Goal: Task Accomplishment & Management: Complete application form

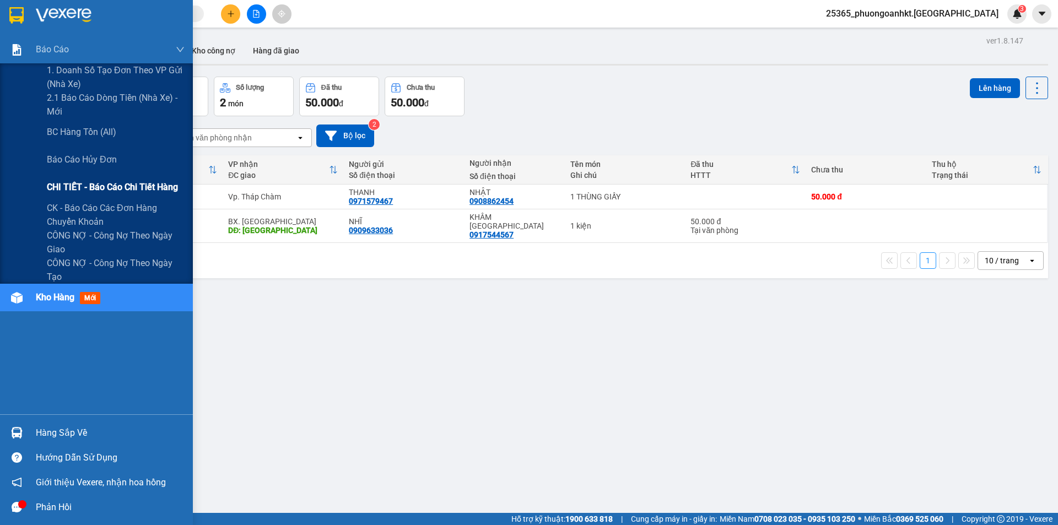
click at [121, 185] on span "CHI TIẾT - Báo cáo chi tiết hàng" at bounding box center [112, 187] width 131 height 14
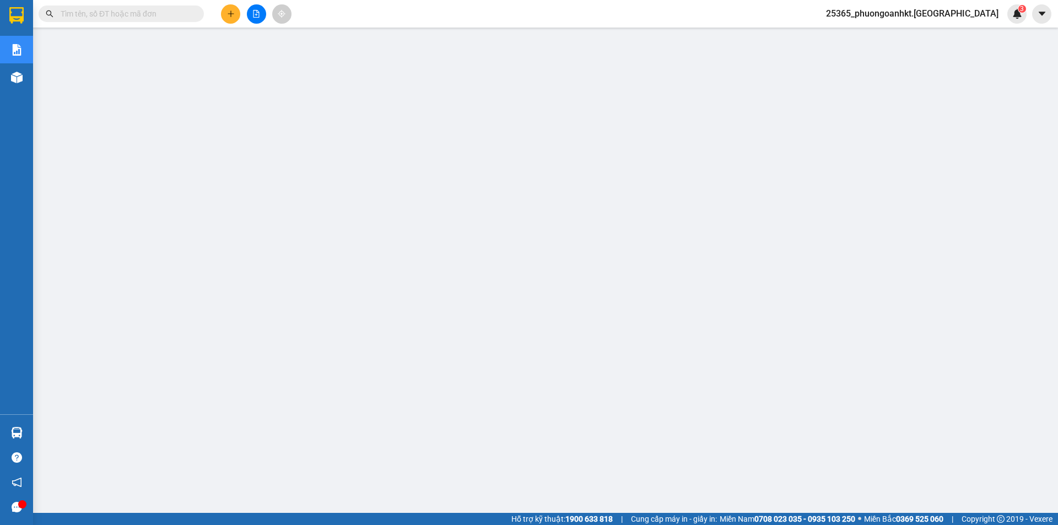
click at [86, 12] on input "text" at bounding box center [126, 14] width 130 height 12
paste input "VP951410250015"
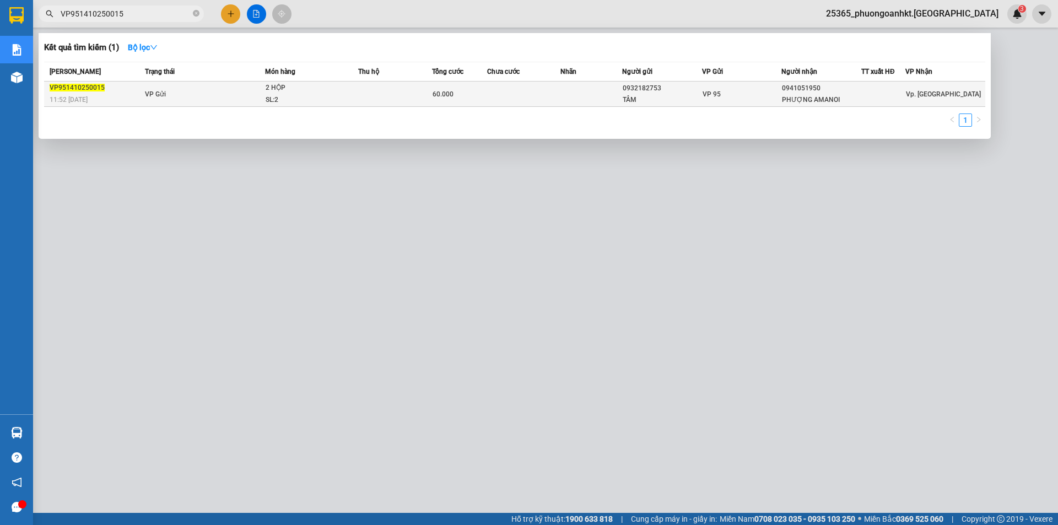
type input "VP951410250015"
click at [216, 90] on td "VP Gửi" at bounding box center [203, 94] width 123 height 25
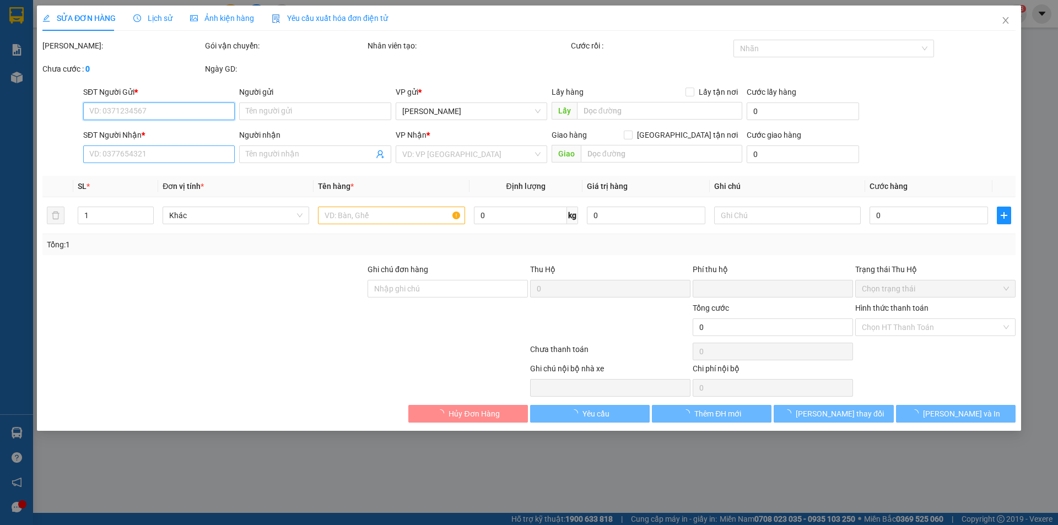
type input "0932182753"
type input "TÂM"
type input "0941051950"
type input "PHƯỢNG AMANOI"
type input "0"
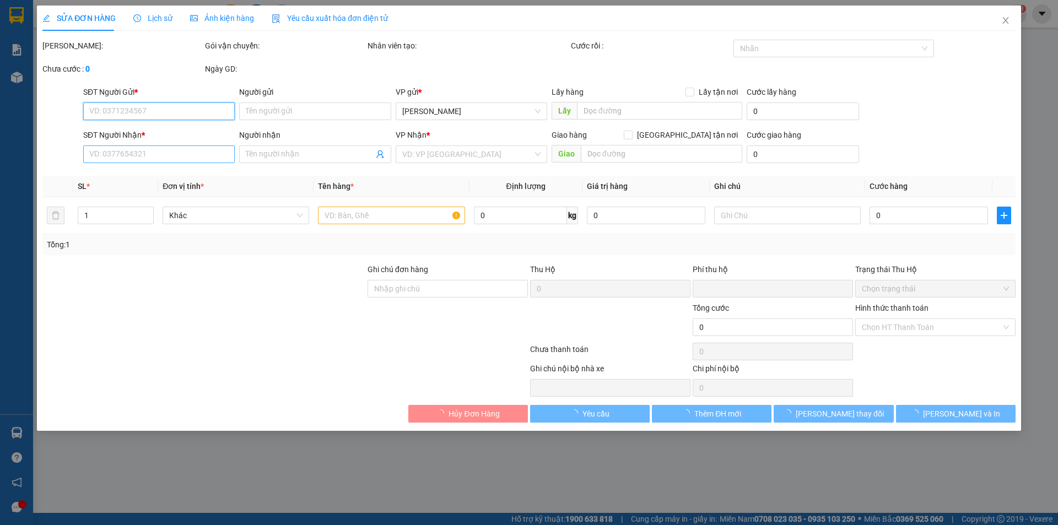
type input "60.000"
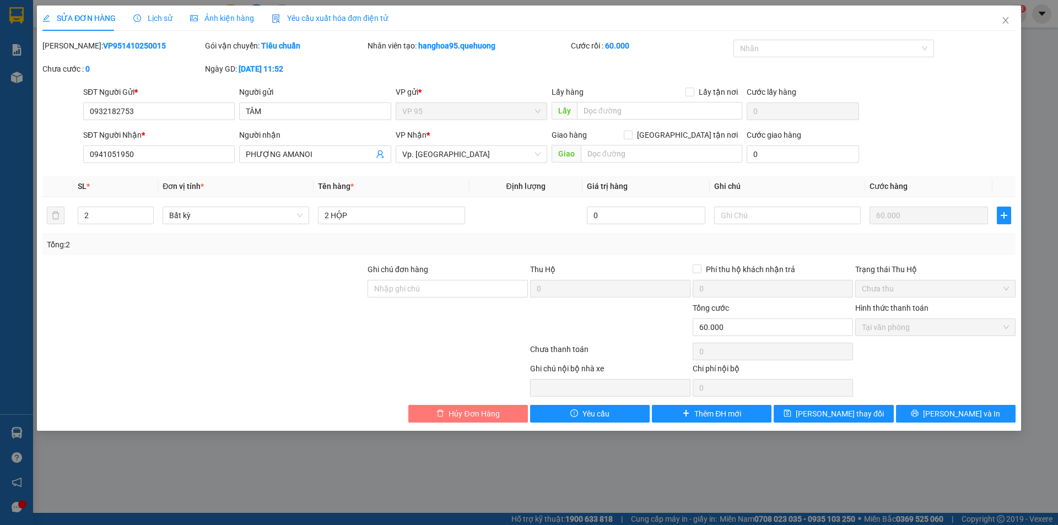
click at [502, 410] on button "Hủy Đơn Hàng" at bounding box center [469, 414] width 120 height 18
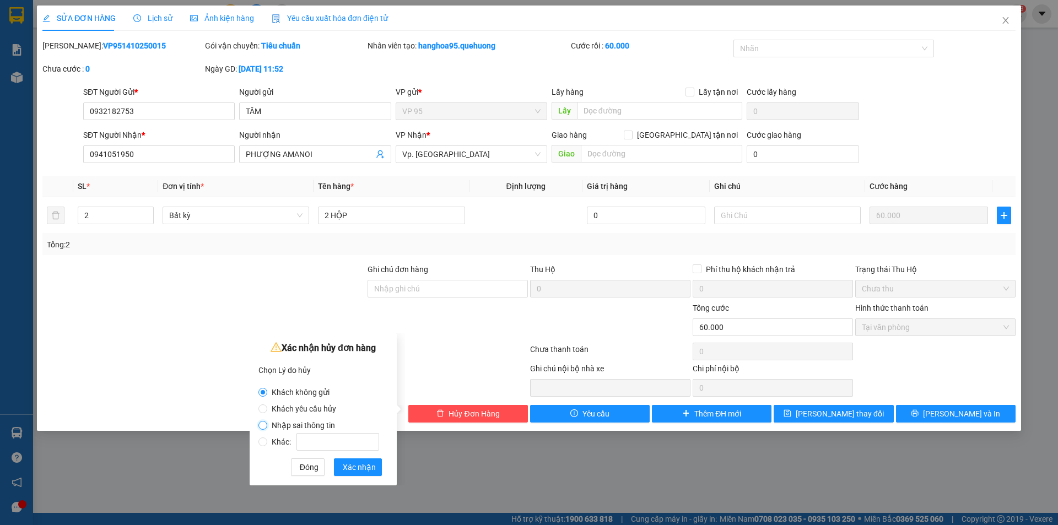
click at [265, 426] on input "Nhập sai thông tin" at bounding box center [263, 425] width 9 height 9
radio input "true"
radio input "false"
click at [372, 469] on span "Xác nhận" at bounding box center [359, 467] width 33 height 12
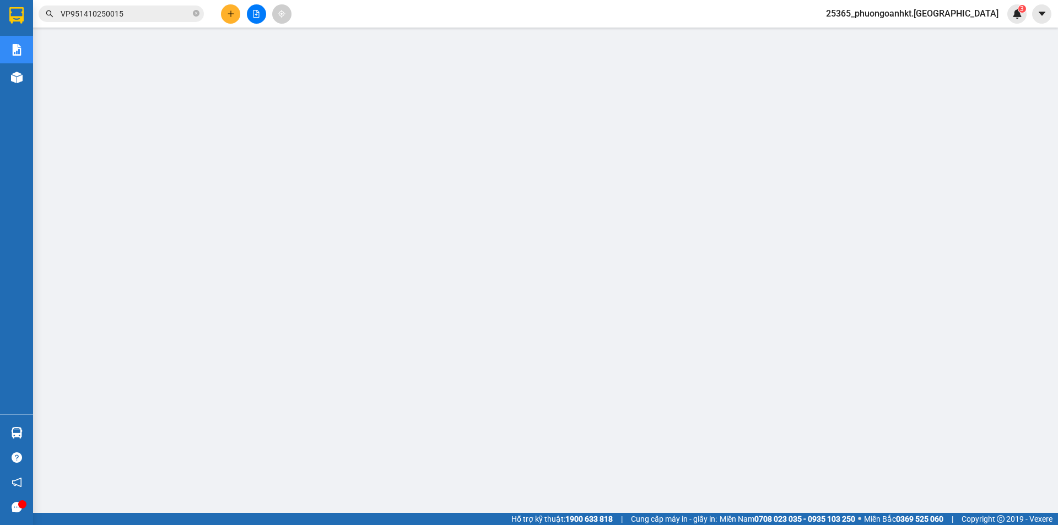
click at [146, 13] on input "VP951410250015" at bounding box center [126, 14] width 130 height 12
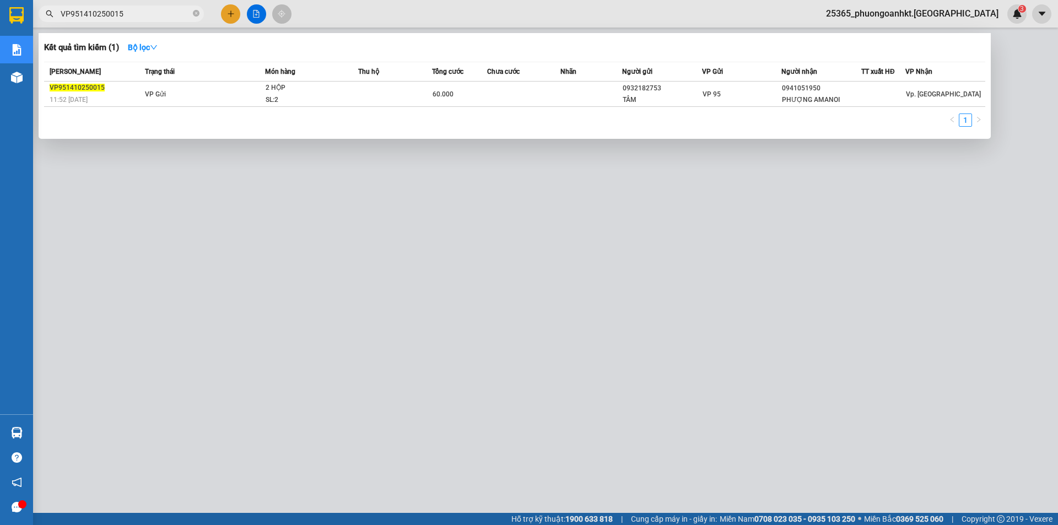
paste input "ADV1410250001"
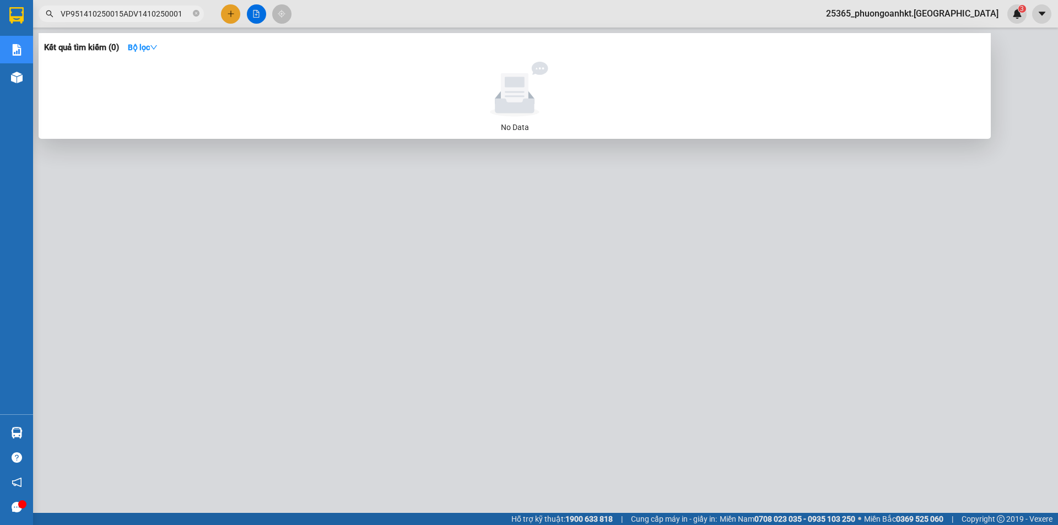
drag, startPoint x: 183, startPoint y: 14, endPoint x: 49, endPoint y: 22, distance: 134.2
click at [49, 22] on div "Kết quả tìm kiếm ( 0 ) Bộ lọc No Data VP951410250015ADV1410250001" at bounding box center [107, 13] width 215 height 19
paste input "text"
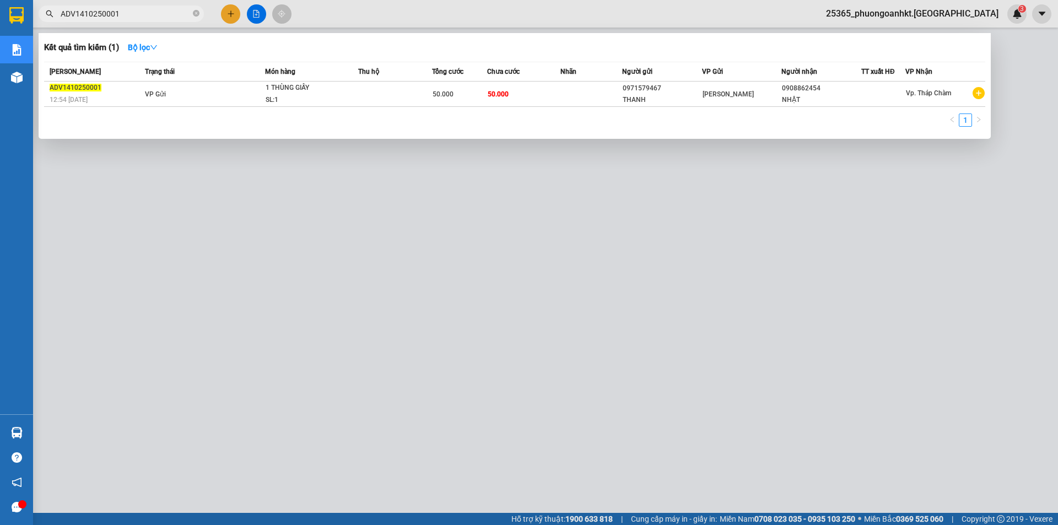
type input "ADV1410250001"
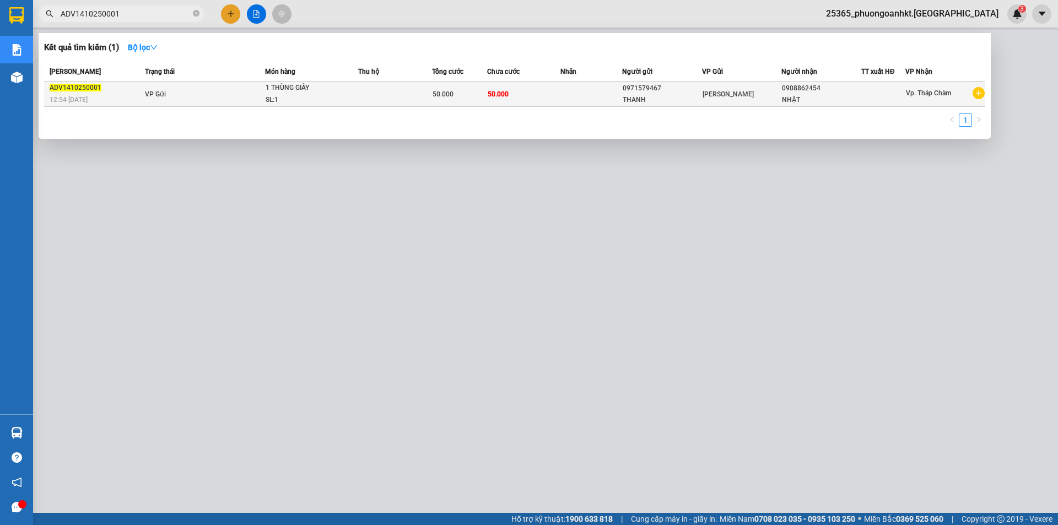
click at [202, 100] on td "VP Gửi" at bounding box center [203, 94] width 123 height 25
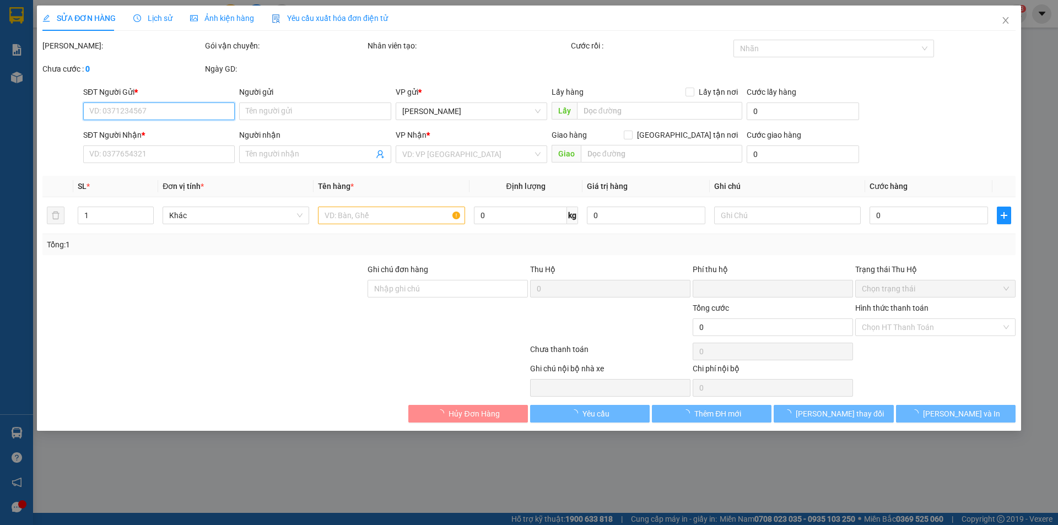
type input "0971579467"
type input "THANH"
type input "0908862454"
type input "NHẬT"
type input "0"
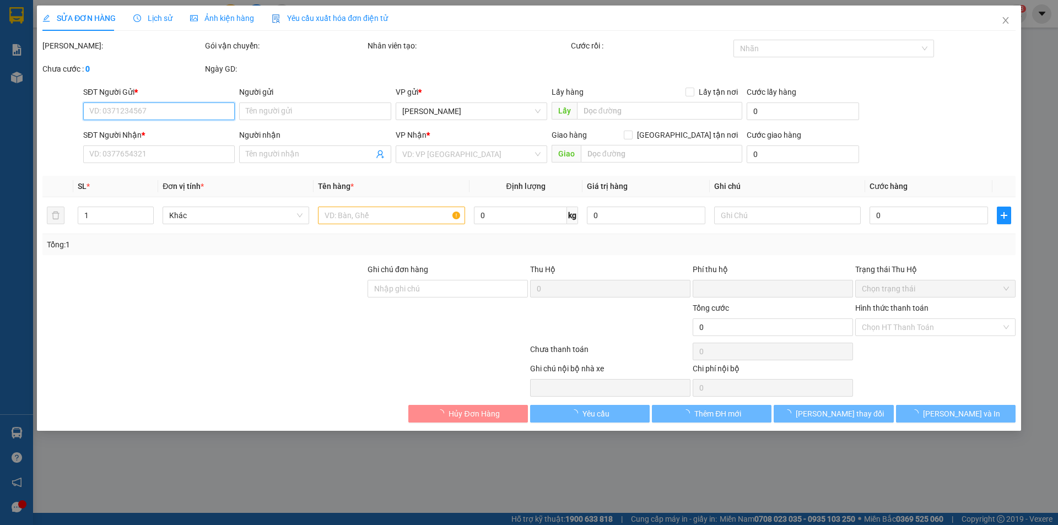
type input "50.000"
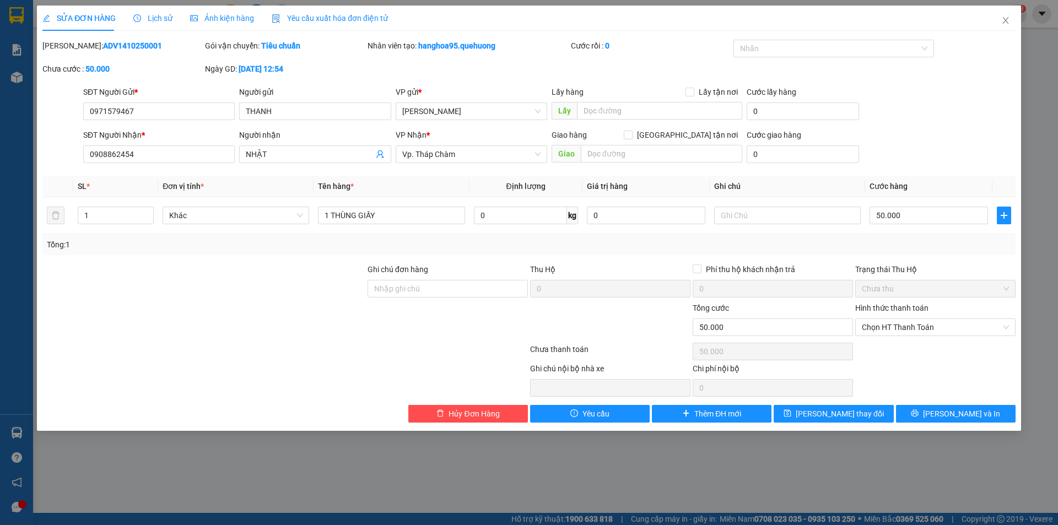
click at [156, 23] on span "Lịch sử" at bounding box center [152, 18] width 39 height 9
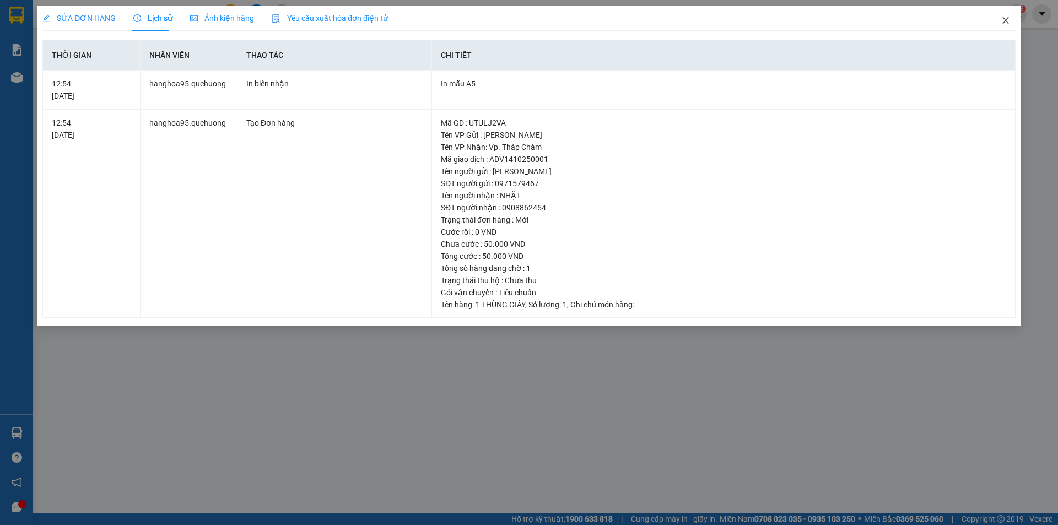
click at [1012, 17] on span "Close" at bounding box center [1006, 21] width 31 height 31
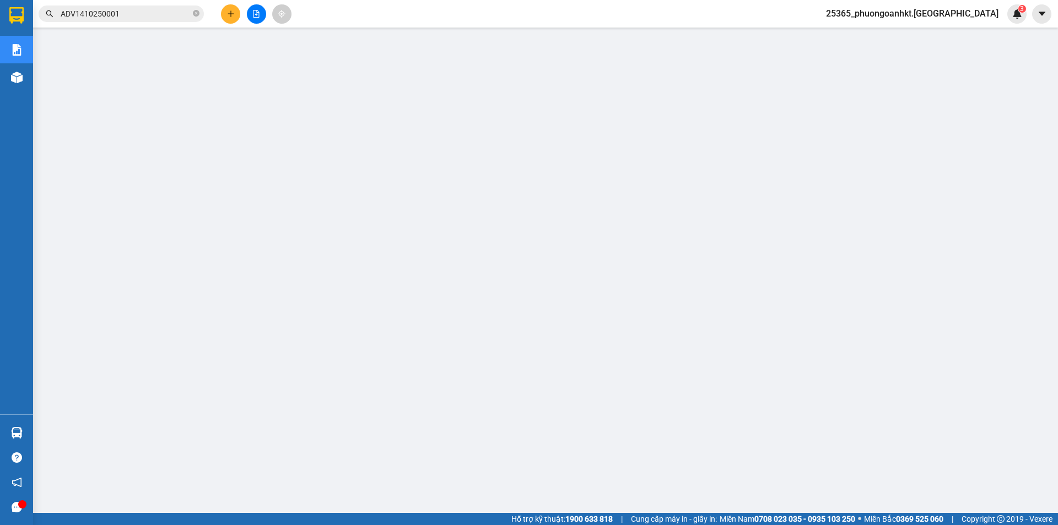
click at [127, 14] on input "ADV1410250001" at bounding box center [126, 14] width 130 height 12
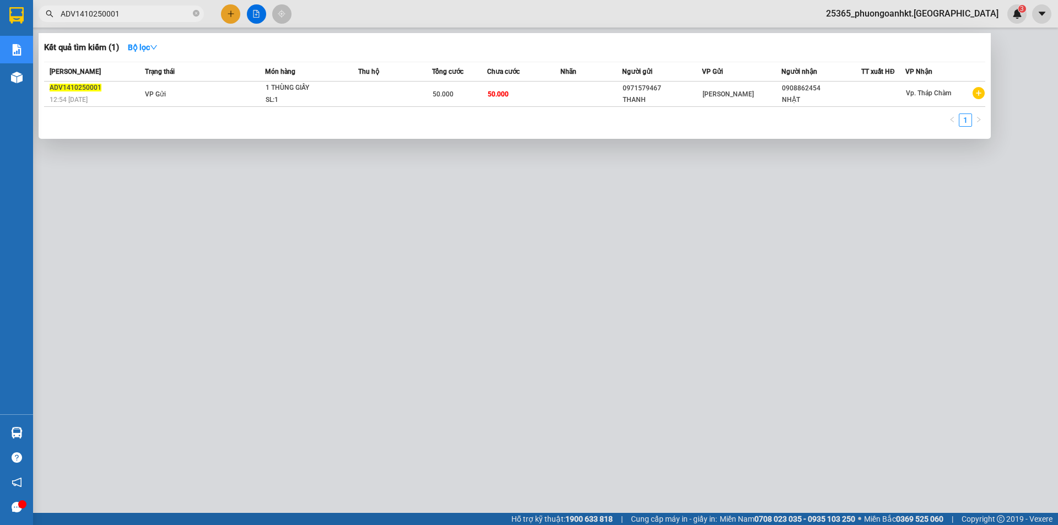
click at [127, 14] on input "ADV1410250001" at bounding box center [126, 14] width 130 height 12
paste input "3"
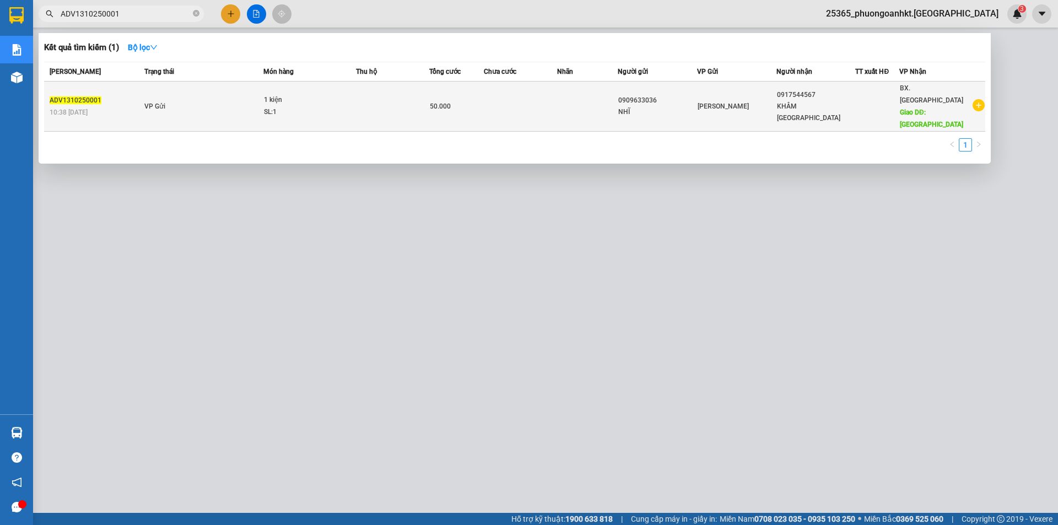
type input "ADV1310250001"
click at [183, 94] on td "VP Gửi" at bounding box center [203, 107] width 122 height 50
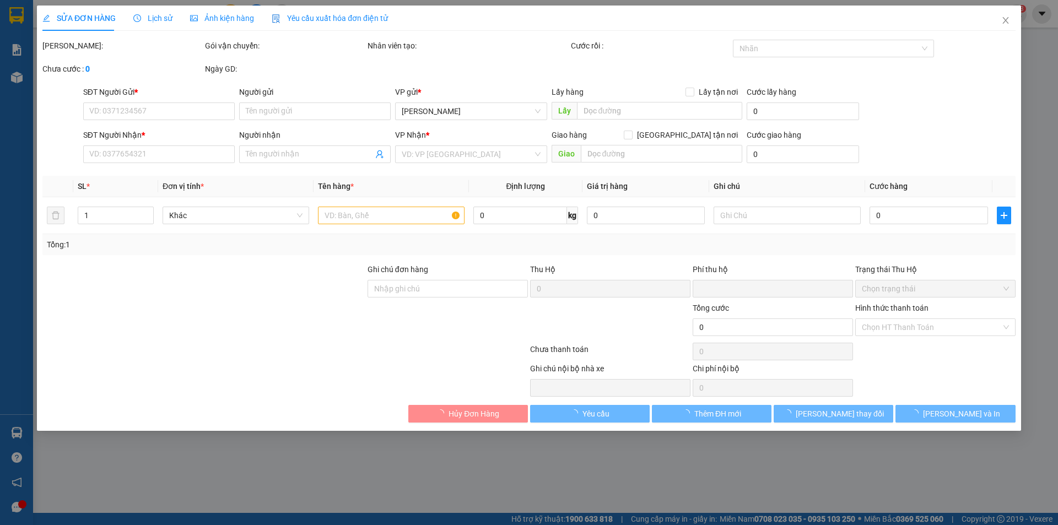
type input "0909633036"
type input "NHĨ"
type input "0917544567"
type input "KHÂM [GEOGRAPHIC_DATA]"
type input "[GEOGRAPHIC_DATA]"
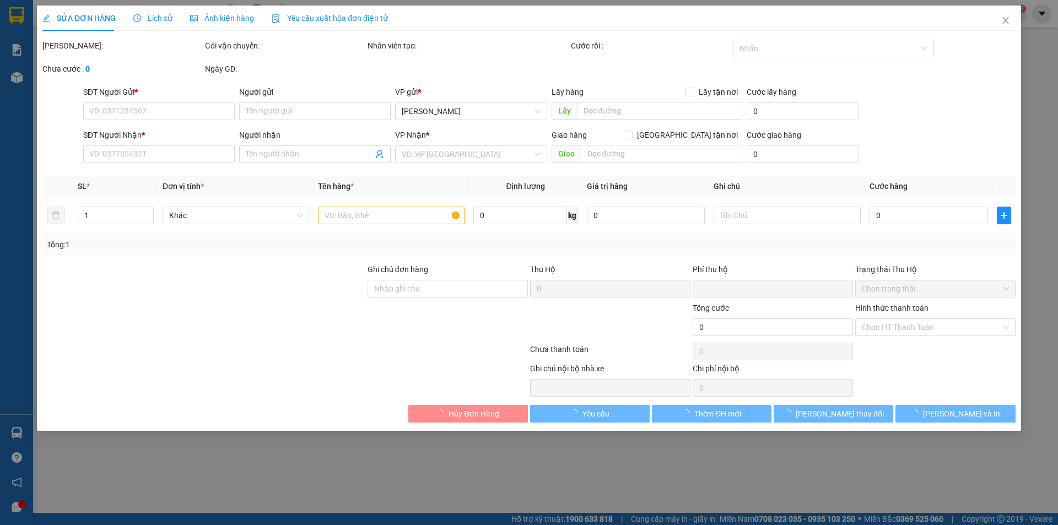
type input "0"
type input "50.000"
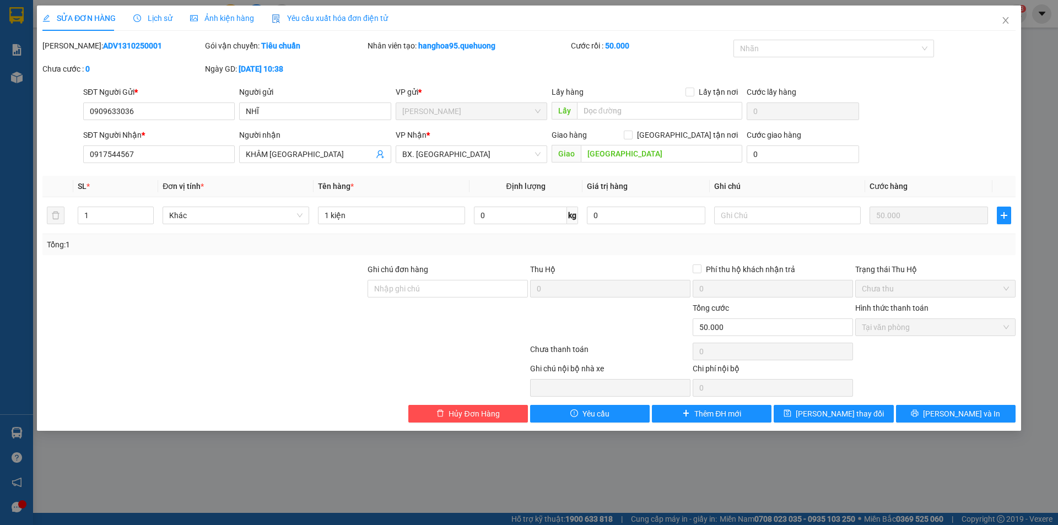
click at [154, 20] on span "Lịch sử" at bounding box center [152, 18] width 39 height 9
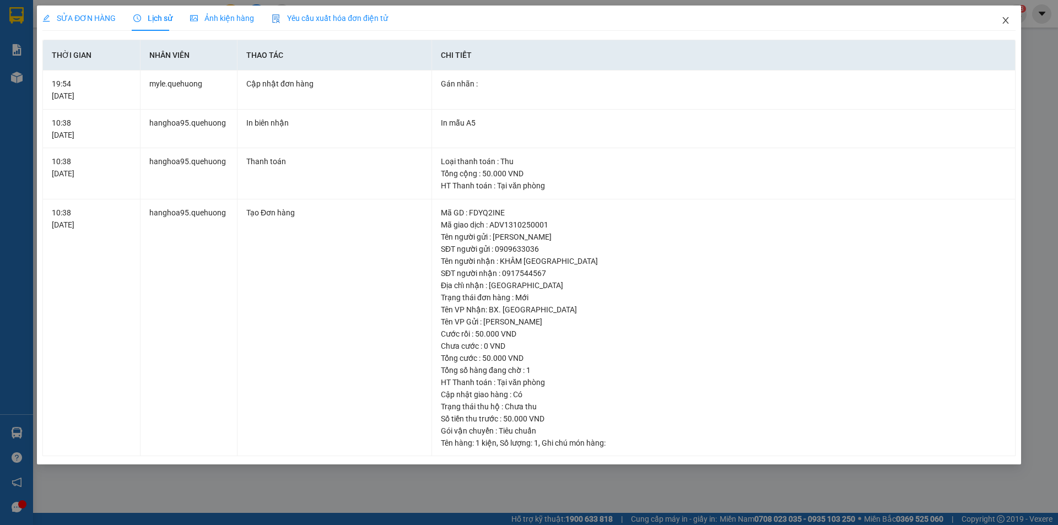
click at [1010, 22] on icon "close" at bounding box center [1006, 20] width 9 height 9
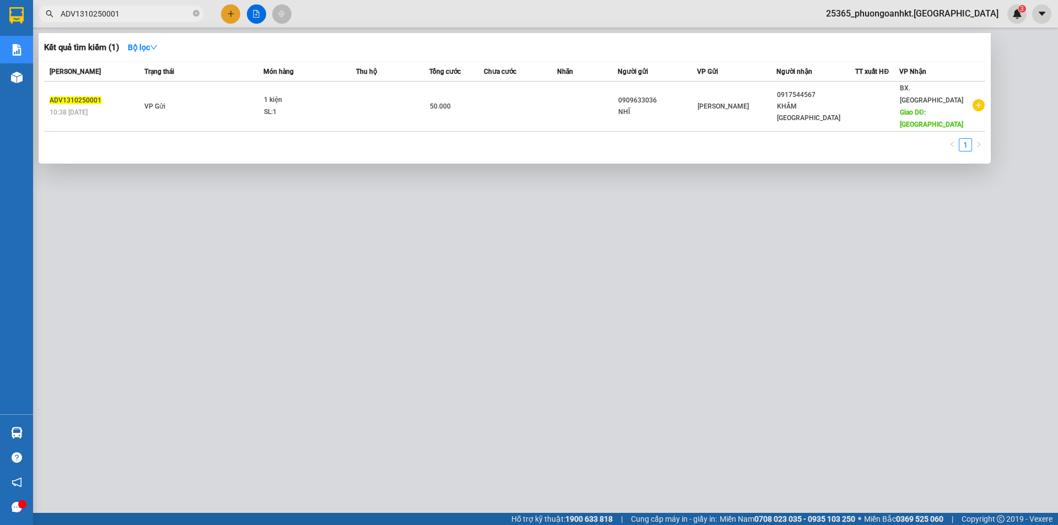
drag, startPoint x: 125, startPoint y: 19, endPoint x: 35, endPoint y: 20, distance: 89.9
click at [35, 20] on div "ADV1310250001" at bounding box center [107, 14] width 215 height 17
click at [142, 311] on div at bounding box center [529, 262] width 1058 height 525
click at [126, 14] on input "ADV1310250001" at bounding box center [126, 14] width 130 height 12
drag, startPoint x: 131, startPoint y: 14, endPoint x: 49, endPoint y: 30, distance: 84.2
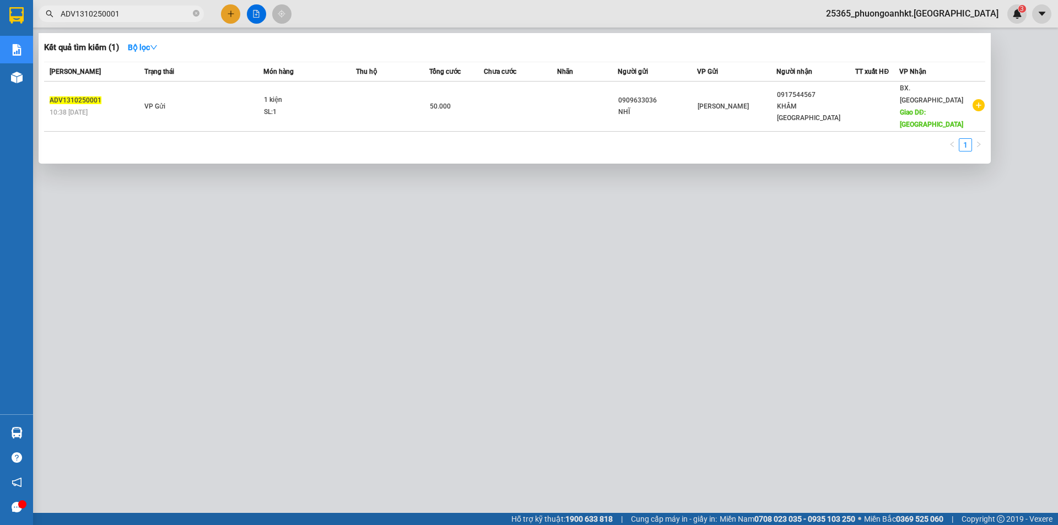
click at [49, 24] on div "Kết quả tìm kiếm ( 1 ) Bộ lọc Mã ĐH Trạng thái Món hàng Thu hộ Tổng cước Chưa c…" at bounding box center [107, 13] width 215 height 19
paste input "4"
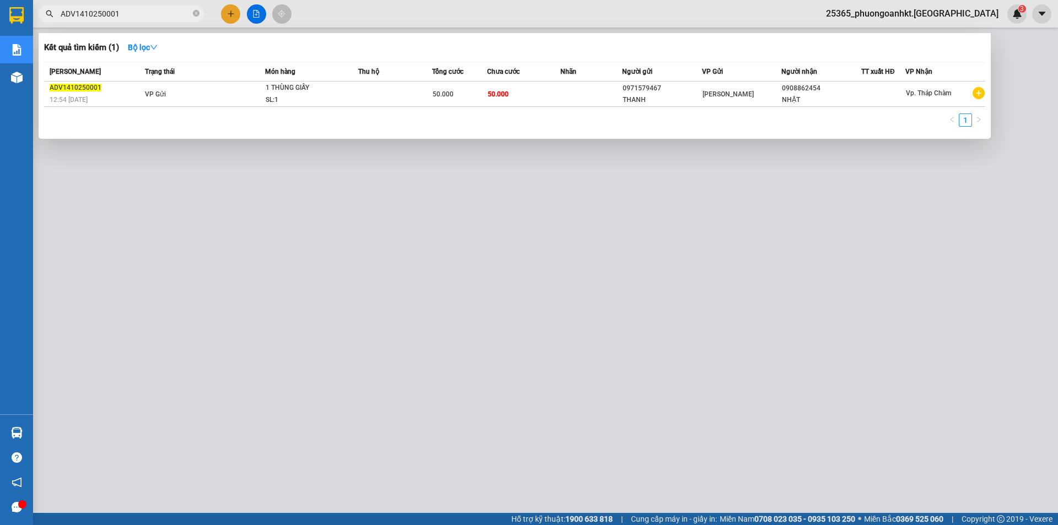
drag, startPoint x: 128, startPoint y: 15, endPoint x: 56, endPoint y: 35, distance: 74.4
click at [56, 24] on div "Kết quả tìm kiếm ( 1 ) Bộ lọc Mã ĐH Trạng thái Món hàng Thu hộ Tổng cước Chưa c…" at bounding box center [107, 13] width 215 height 19
paste input "ADV13"
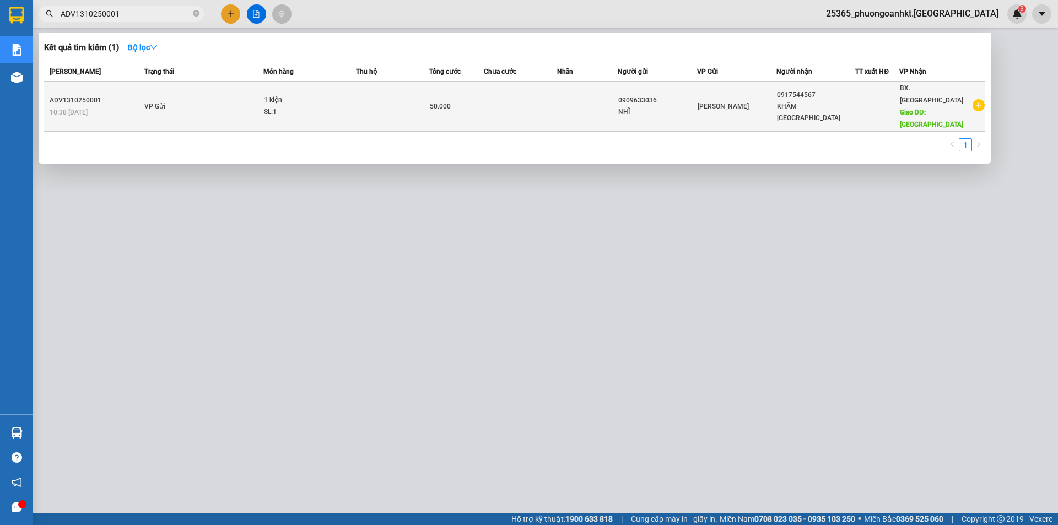
type input "ADV1310250001"
click at [401, 109] on td at bounding box center [392, 107] width 73 height 50
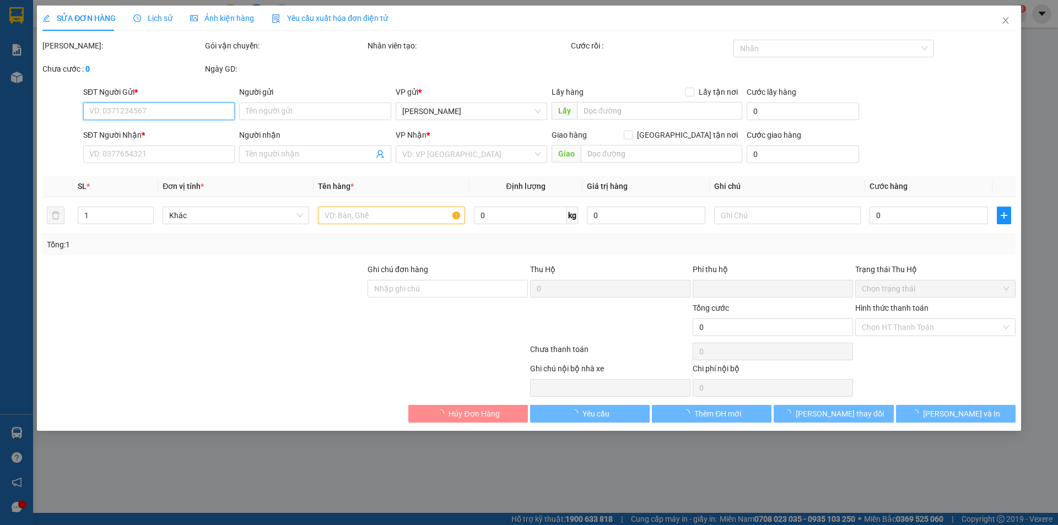
type input "0909633036"
type input "NHĨ"
type input "0917544567"
type input "KHÂM [GEOGRAPHIC_DATA]"
type input "[GEOGRAPHIC_DATA]"
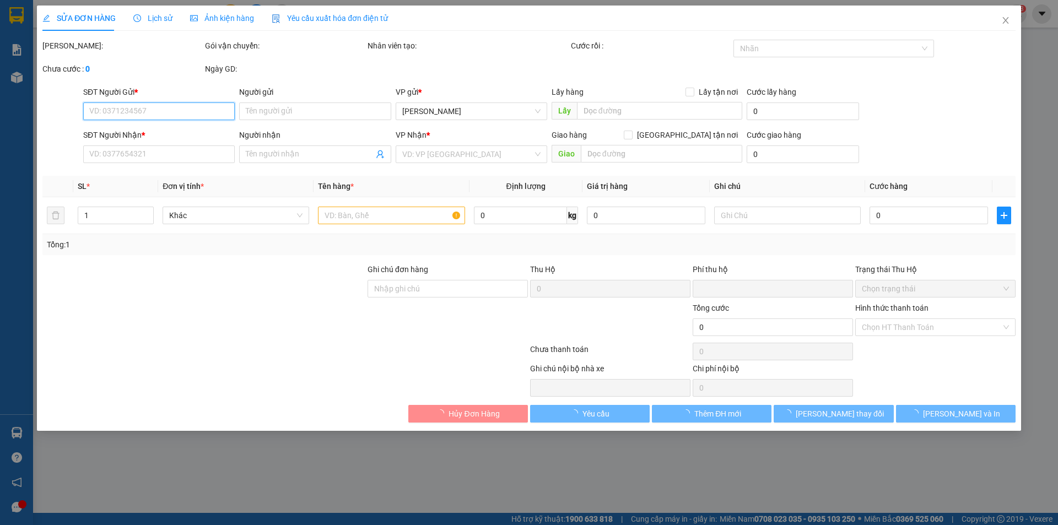
type input "0"
type input "50.000"
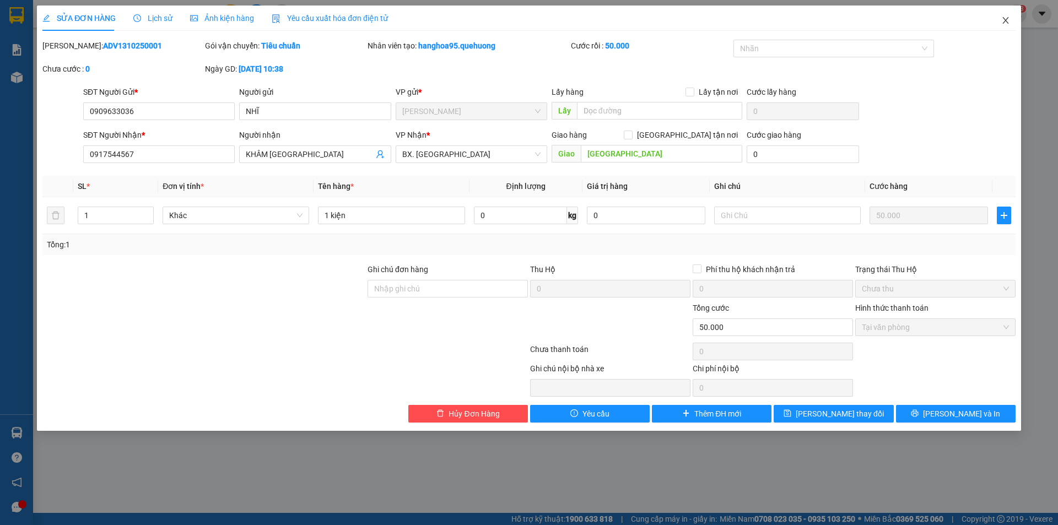
click at [1008, 24] on icon "close" at bounding box center [1006, 20] width 9 height 9
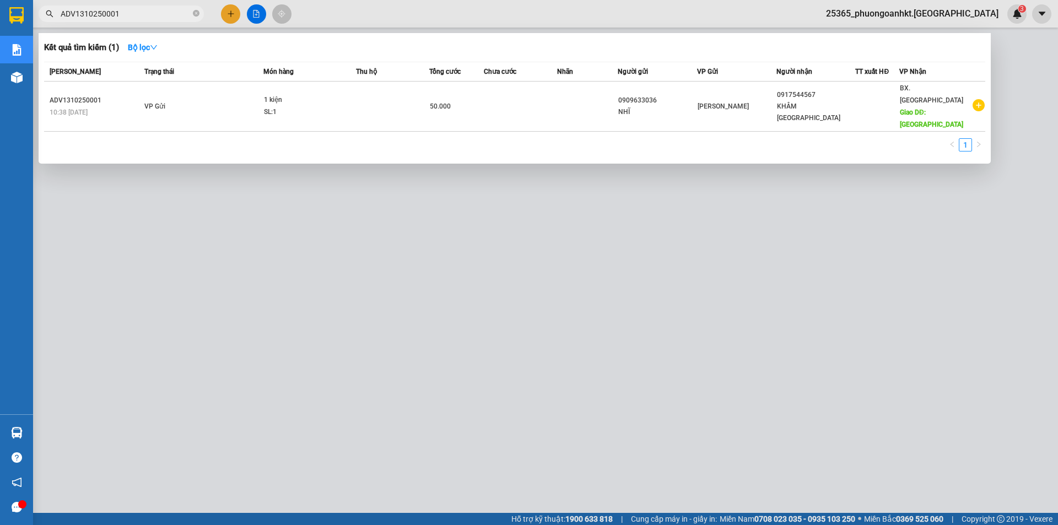
click at [134, 14] on input "ADV1310250001" at bounding box center [126, 14] width 130 height 12
paste input "4"
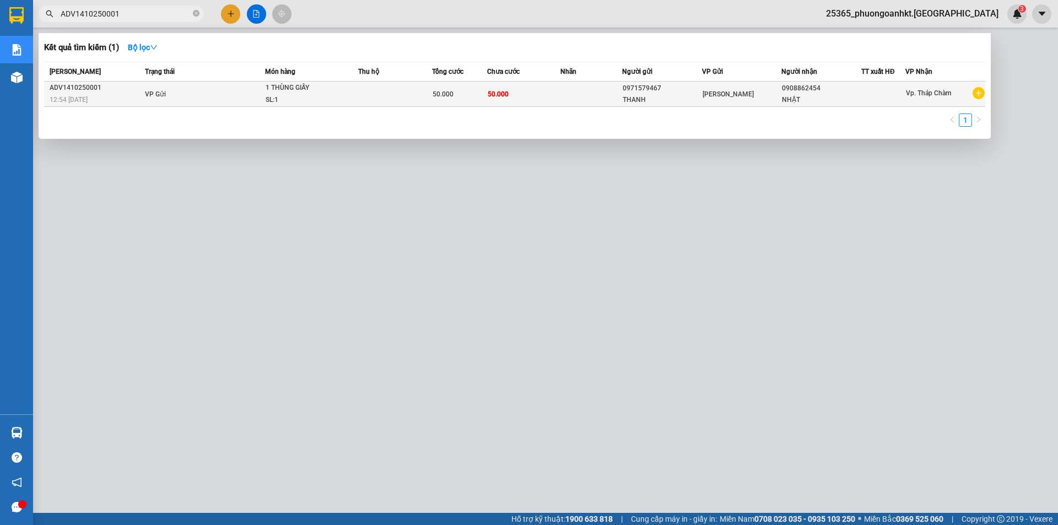
type input "ADV1410250001"
click at [203, 89] on td "VP Gửi" at bounding box center [203, 94] width 123 height 25
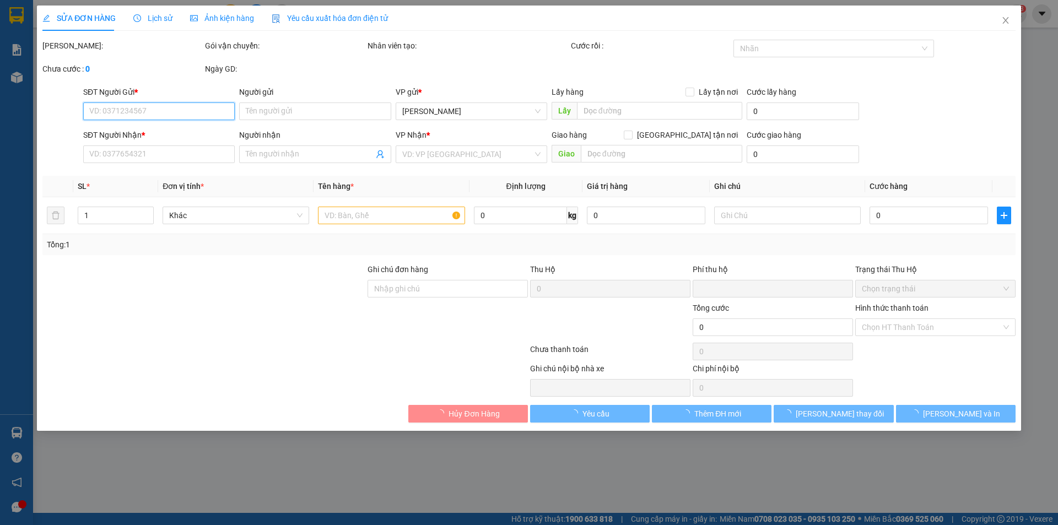
type input "0971579467"
type input "THANH"
type input "0908862454"
type input "NHẬT"
type input "0"
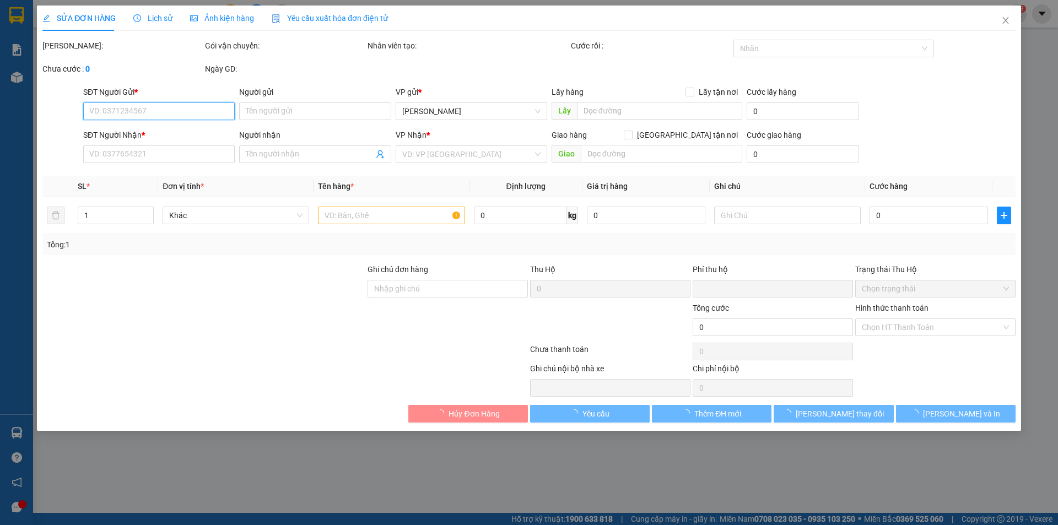
type input "50.000"
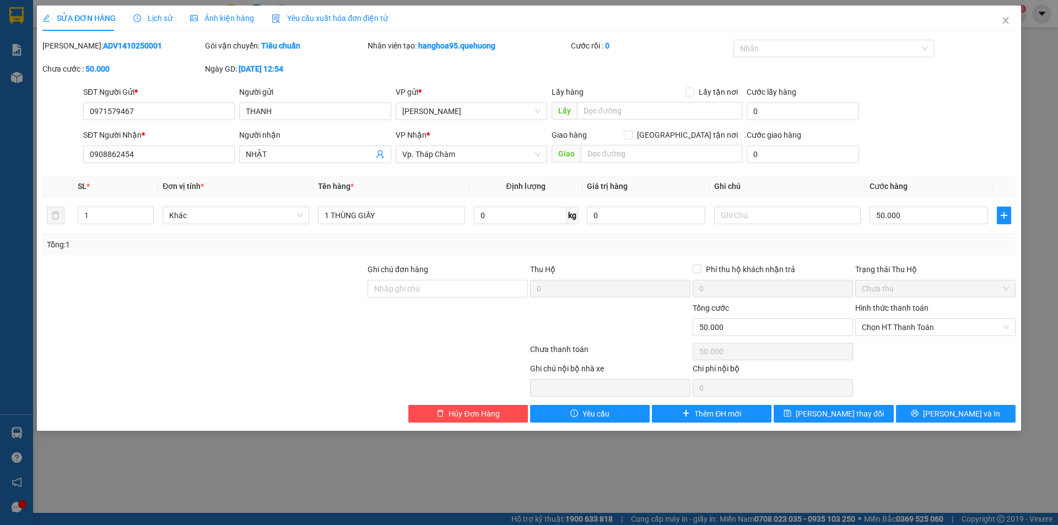
click at [154, 18] on span "Lịch sử" at bounding box center [152, 18] width 39 height 9
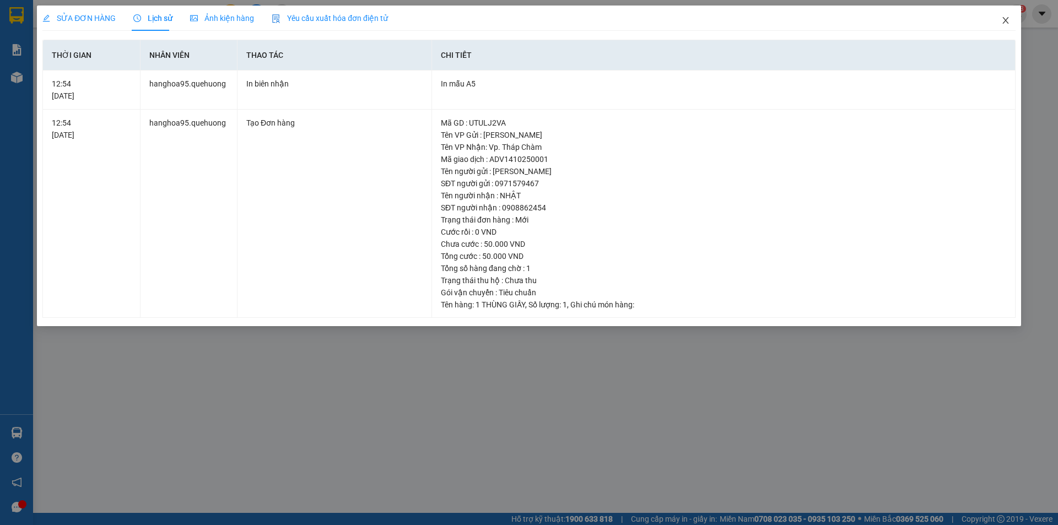
click at [1008, 19] on icon "close" at bounding box center [1006, 20] width 6 height 7
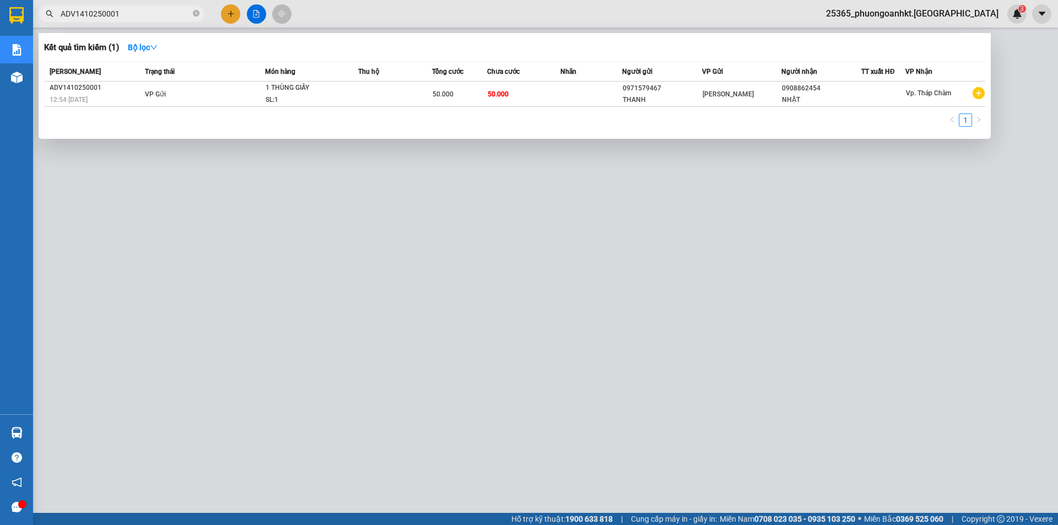
click at [130, 16] on input "ADV1410250001" at bounding box center [126, 14] width 130 height 12
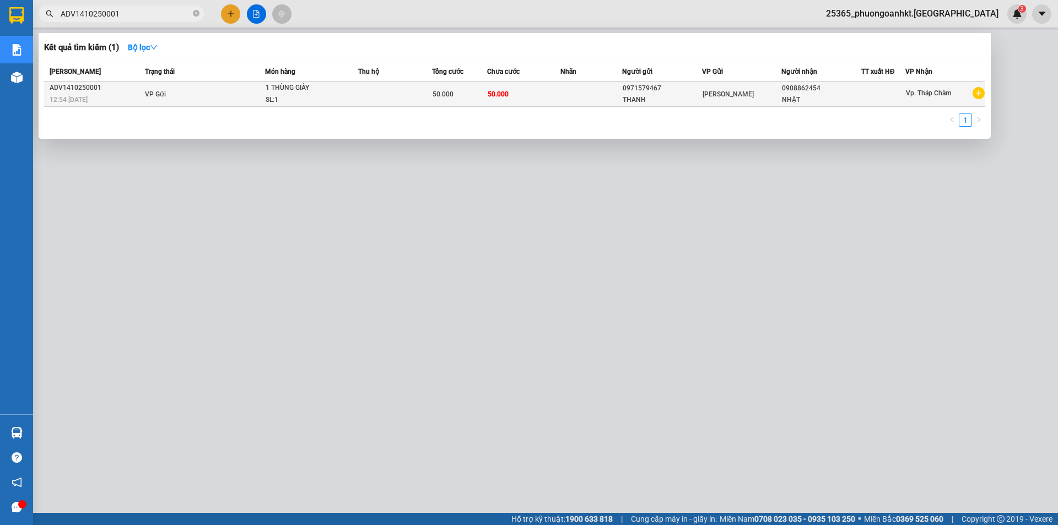
click at [181, 95] on td "VP Gửi" at bounding box center [203, 94] width 123 height 25
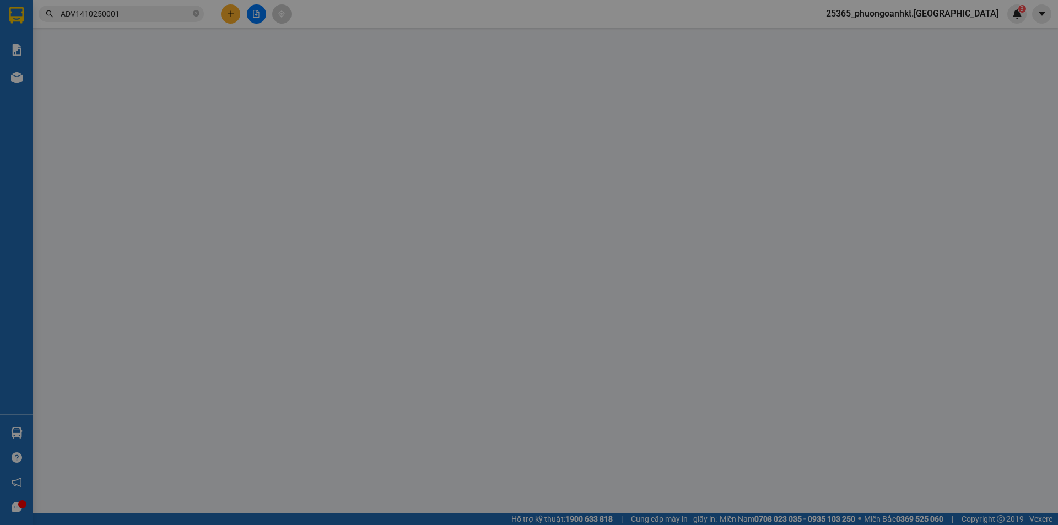
type input "0971579467"
type input "THANH"
type input "0908862454"
type input "NHẬT"
type input "0"
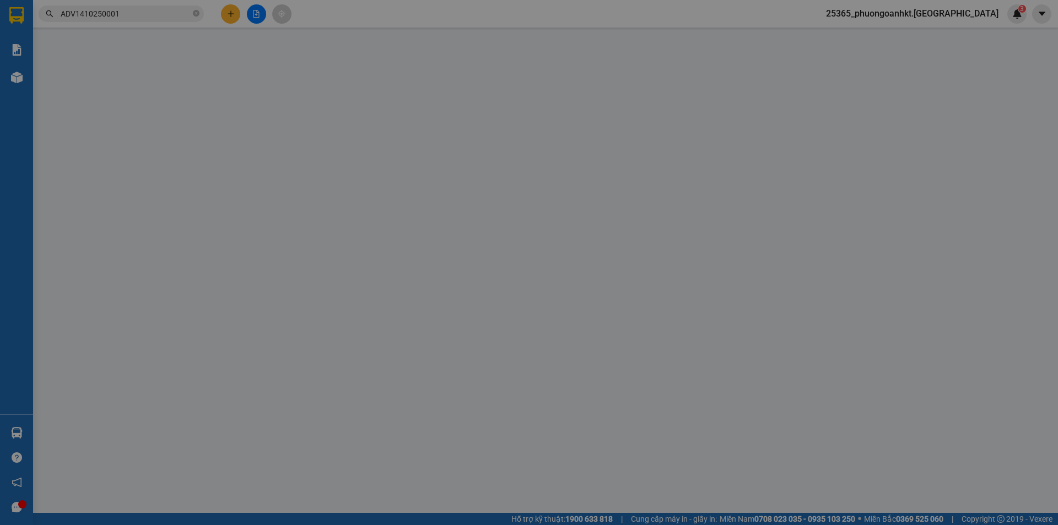
type input "50.000"
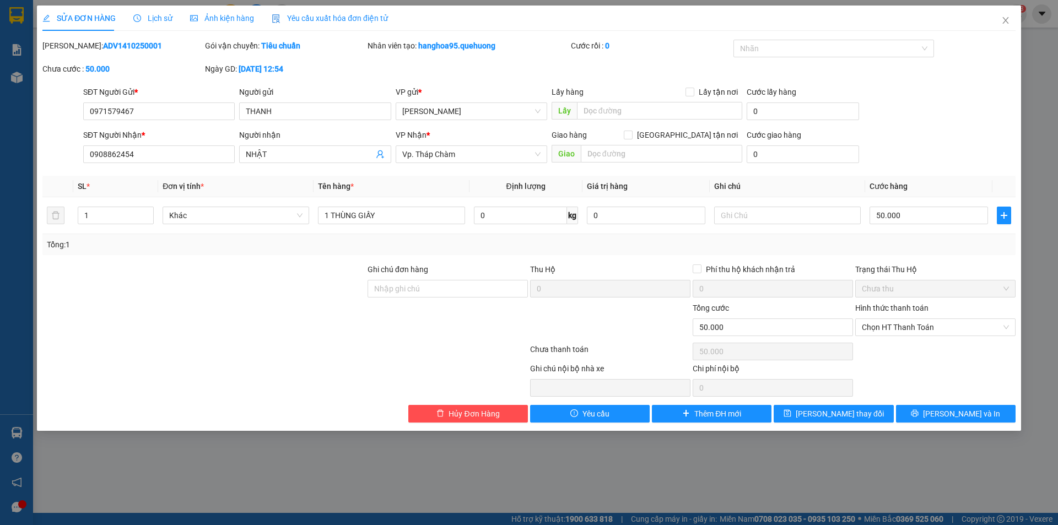
click at [162, 20] on span "Lịch sử" at bounding box center [152, 18] width 39 height 9
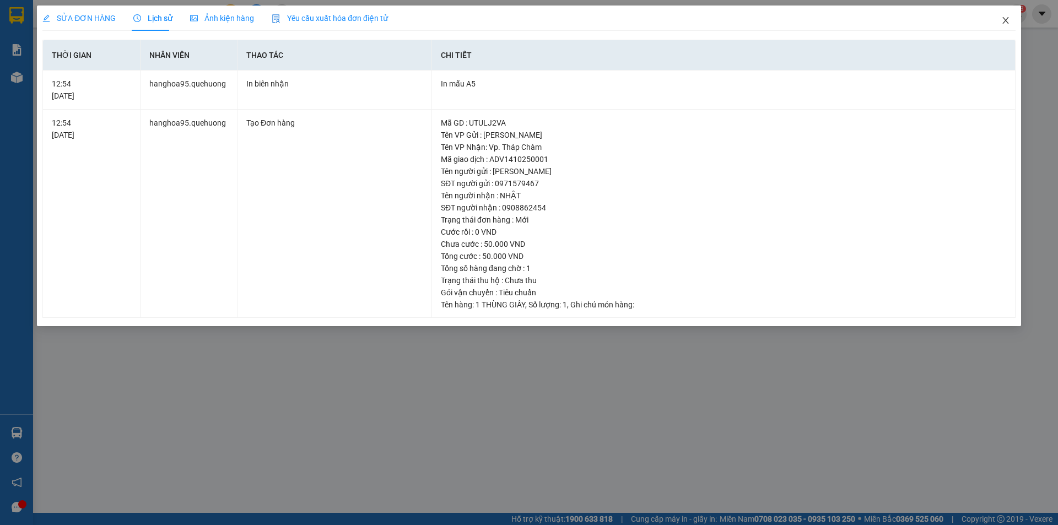
click at [1006, 18] on icon "close" at bounding box center [1006, 20] width 9 height 9
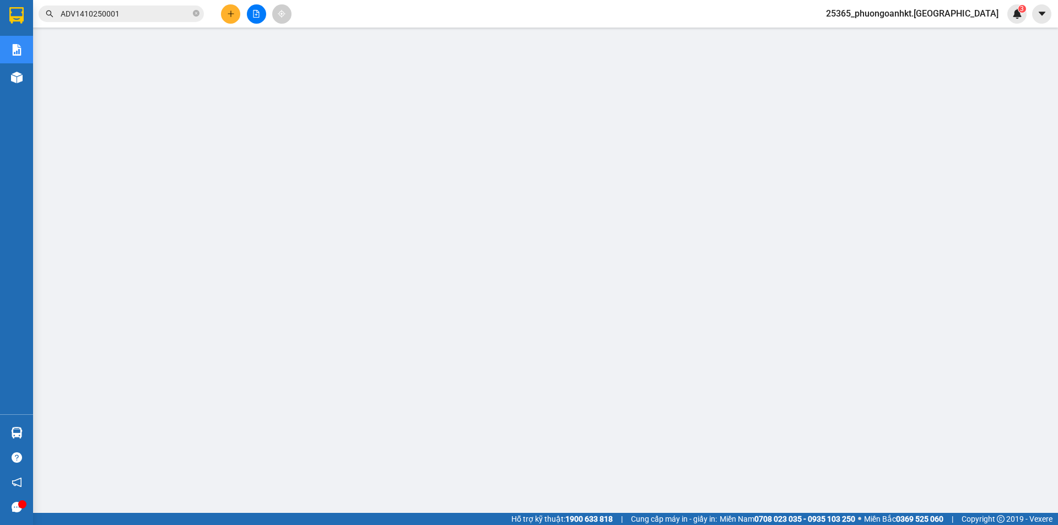
click at [127, 15] on input "ADV1410250001" at bounding box center [126, 14] width 130 height 12
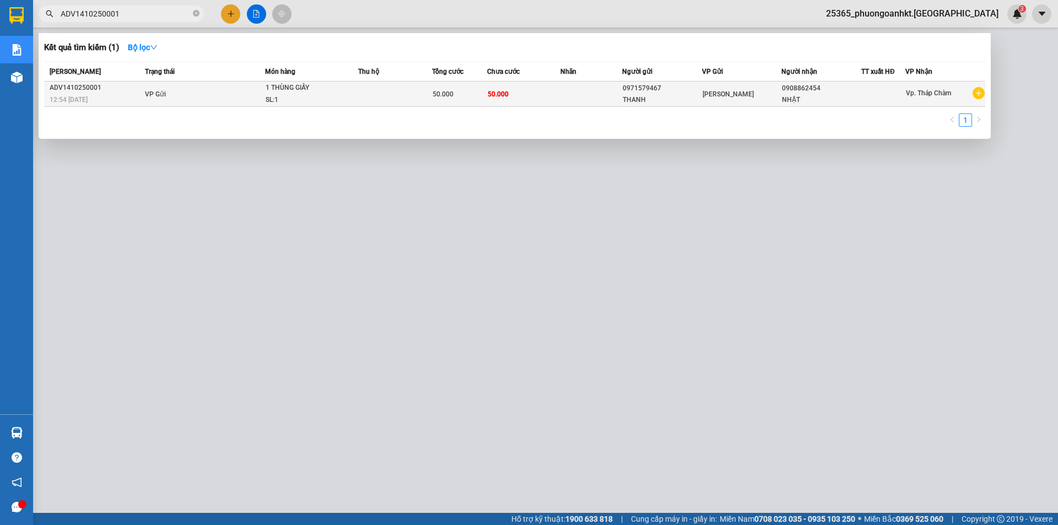
click at [185, 100] on td "VP Gửi" at bounding box center [203, 94] width 123 height 25
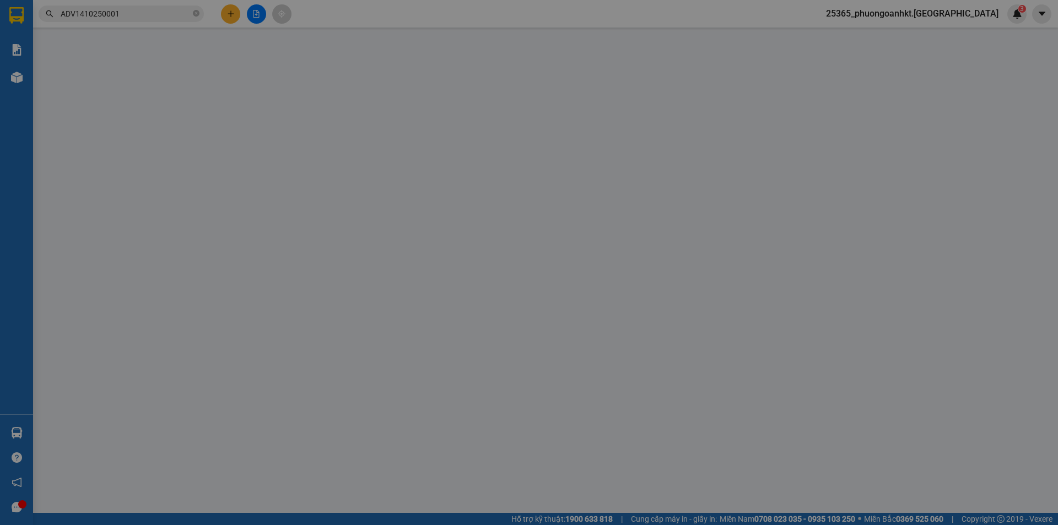
type input "0971579467"
type input "THANH"
type input "0908862454"
type input "NHẬT"
type input "0"
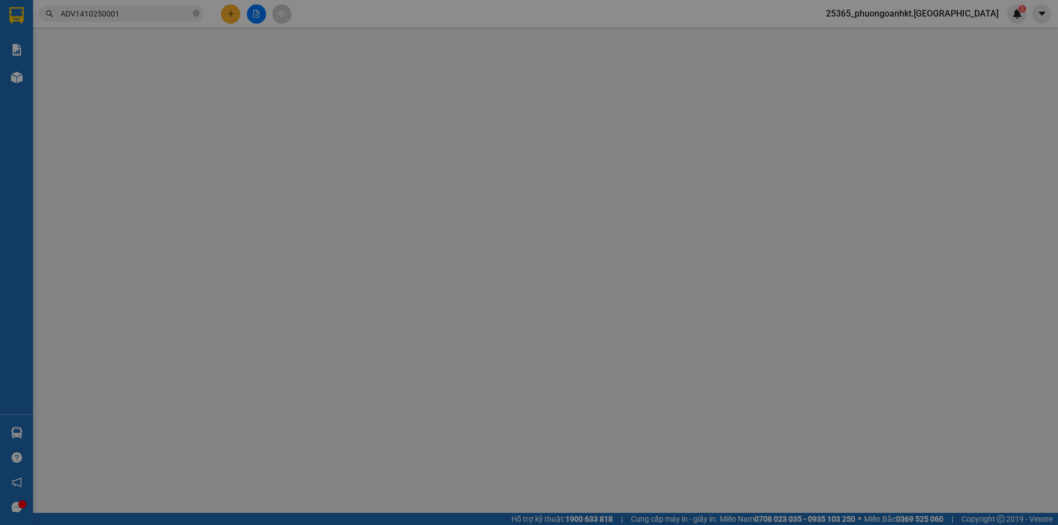
type input "50.000"
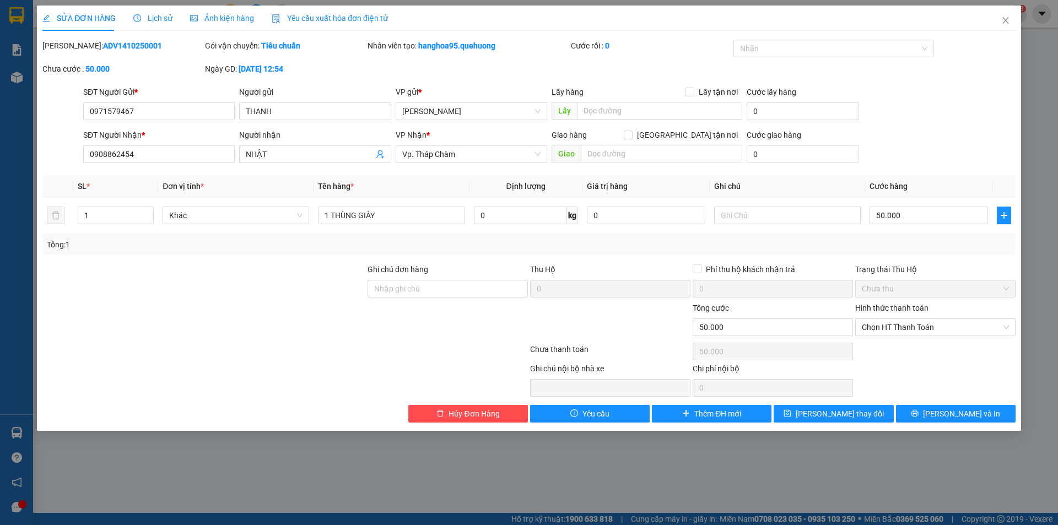
drag, startPoint x: 71, startPoint y: 41, endPoint x: 132, endPoint y: 50, distance: 61.4
click at [132, 50] on div "[PERSON_NAME]: ADV1410250001" at bounding box center [122, 46] width 160 height 12
copy b "ADV1410250001"
click at [1011, 21] on span "Close" at bounding box center [1006, 21] width 31 height 31
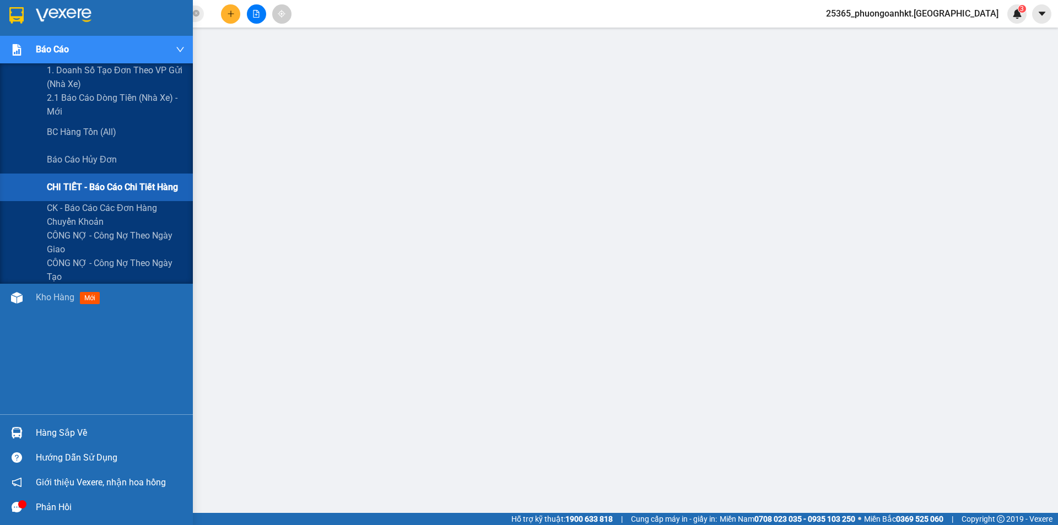
click at [127, 193] on span "CHI TIẾT - Báo cáo chi tiết hàng" at bounding box center [112, 187] width 131 height 14
